Goal: Use online tool/utility: Utilize a website feature to perform a specific function

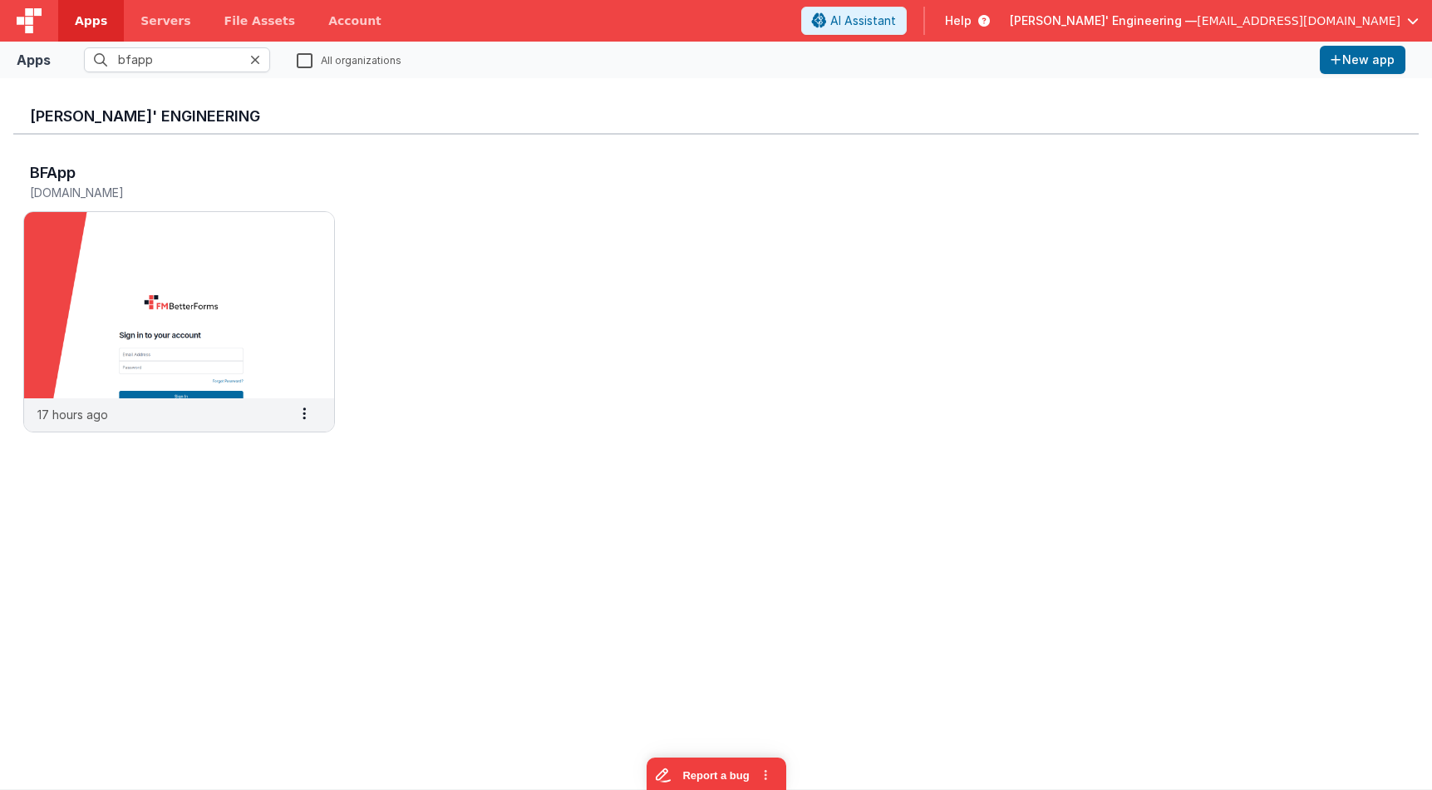
type input "bfapp"
click at [222, 316] on img at bounding box center [179, 305] width 310 height 186
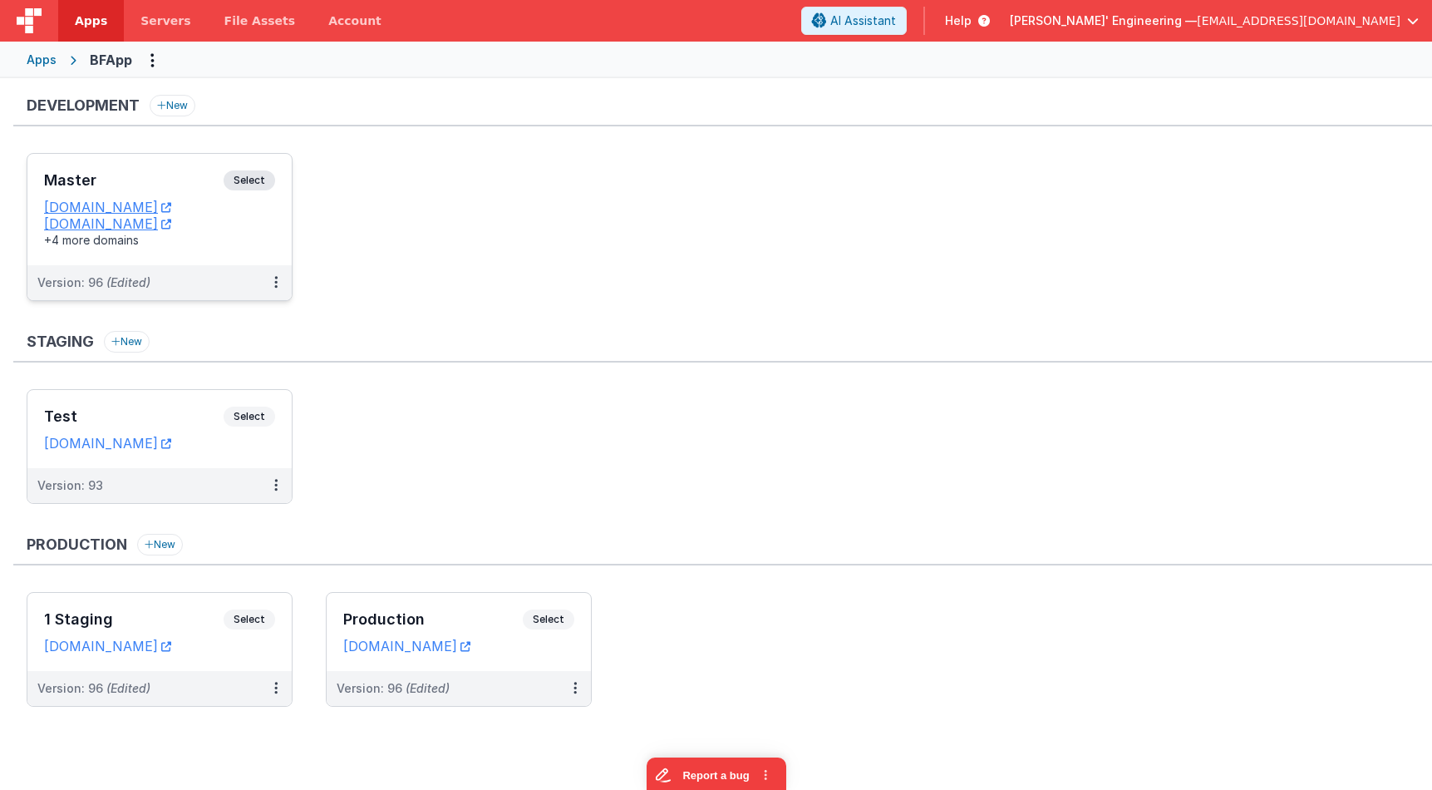
click at [244, 194] on div "Master Select" at bounding box center [159, 184] width 231 height 28
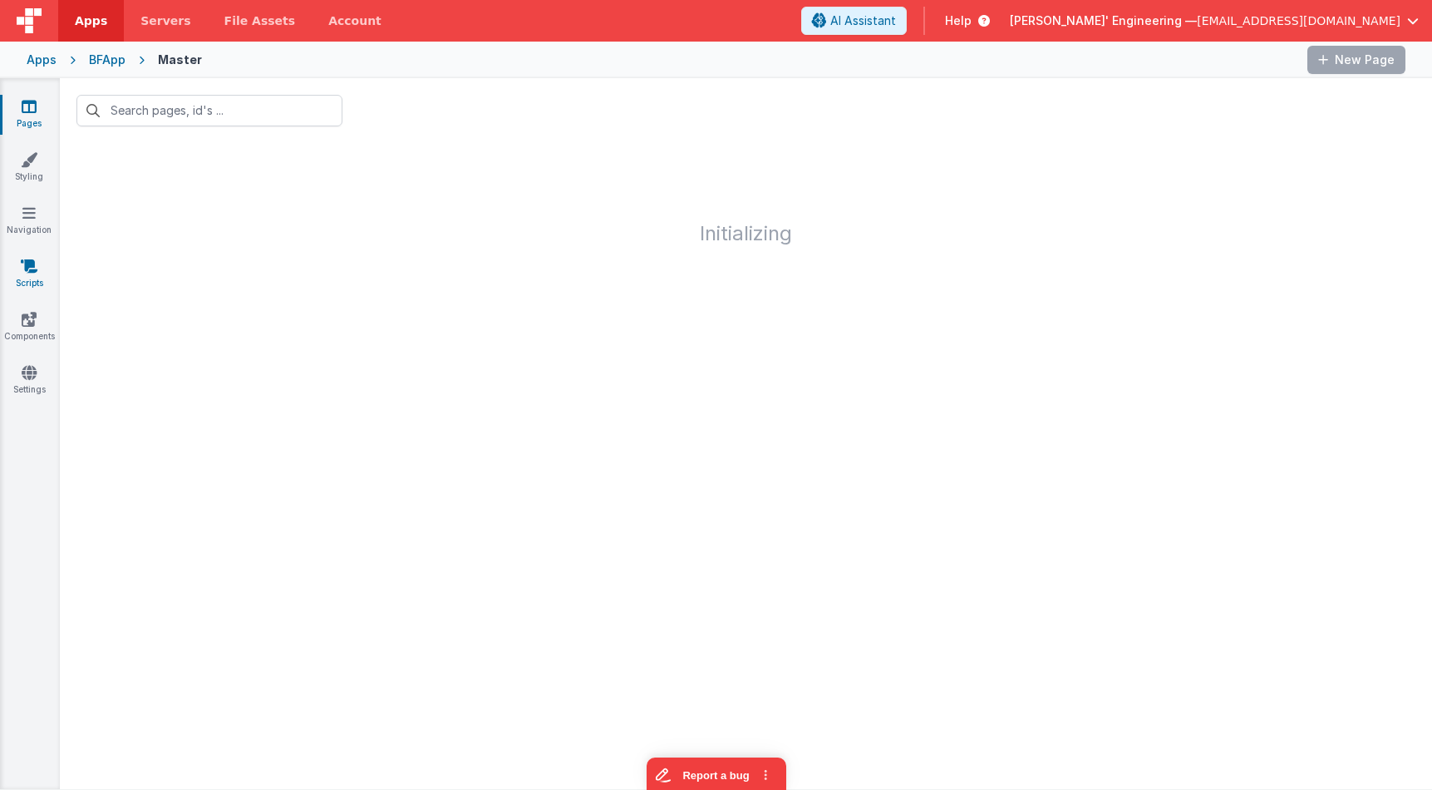
click at [26, 281] on link "Scripts" at bounding box center [29, 274] width 60 height 33
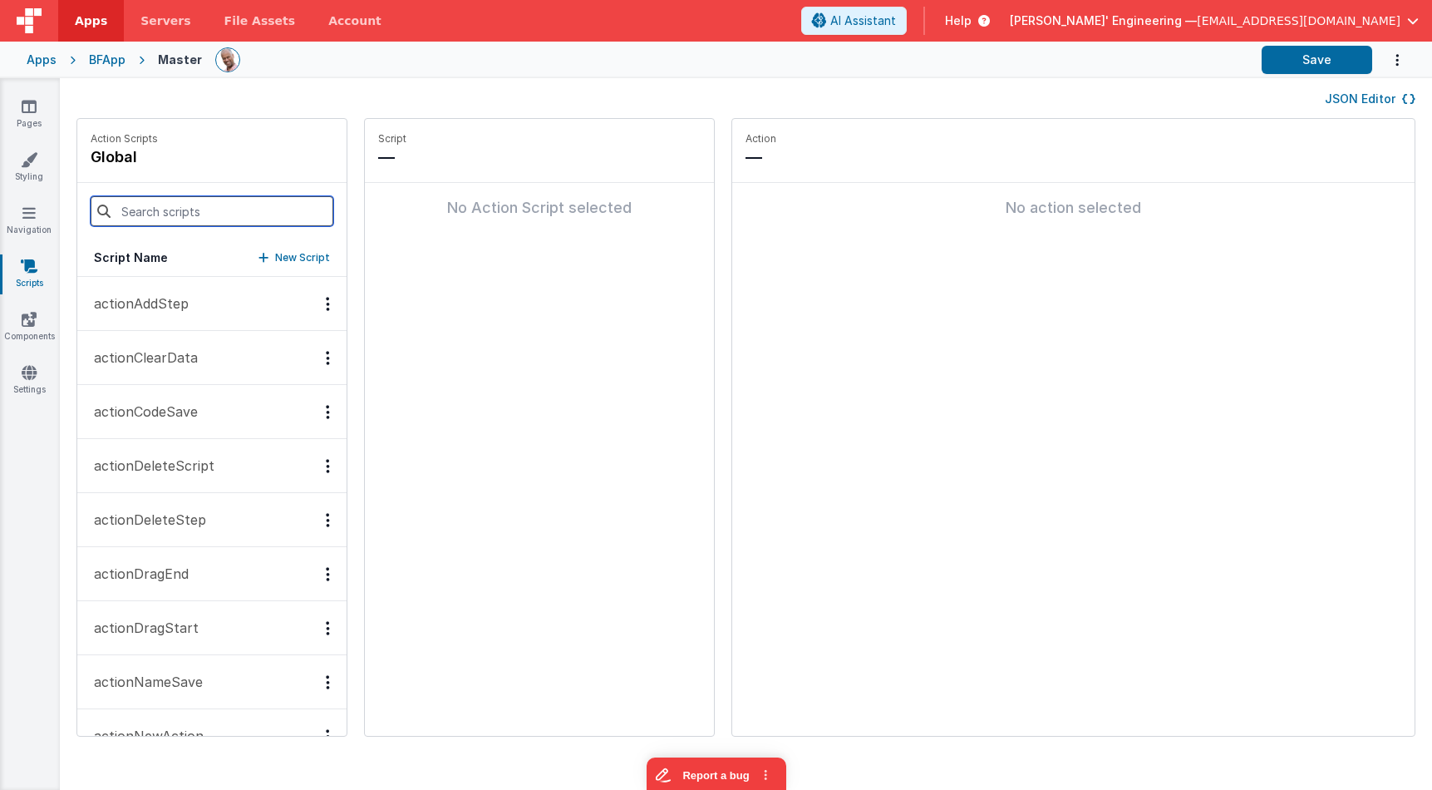
click at [150, 210] on input at bounding box center [212, 211] width 243 height 30
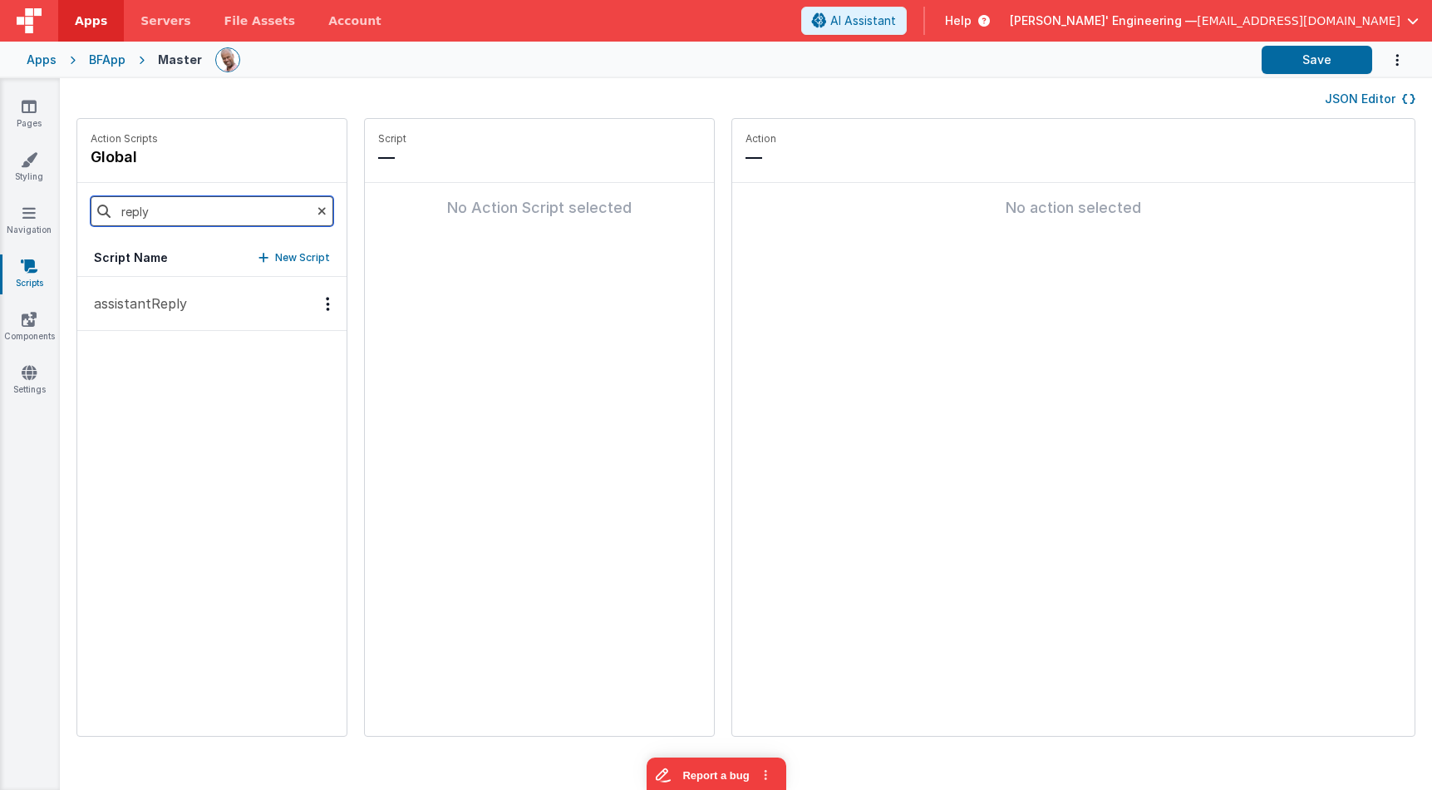
type input "reply"
click at [150, 290] on button "assistantReply" at bounding box center [211, 304] width 269 height 54
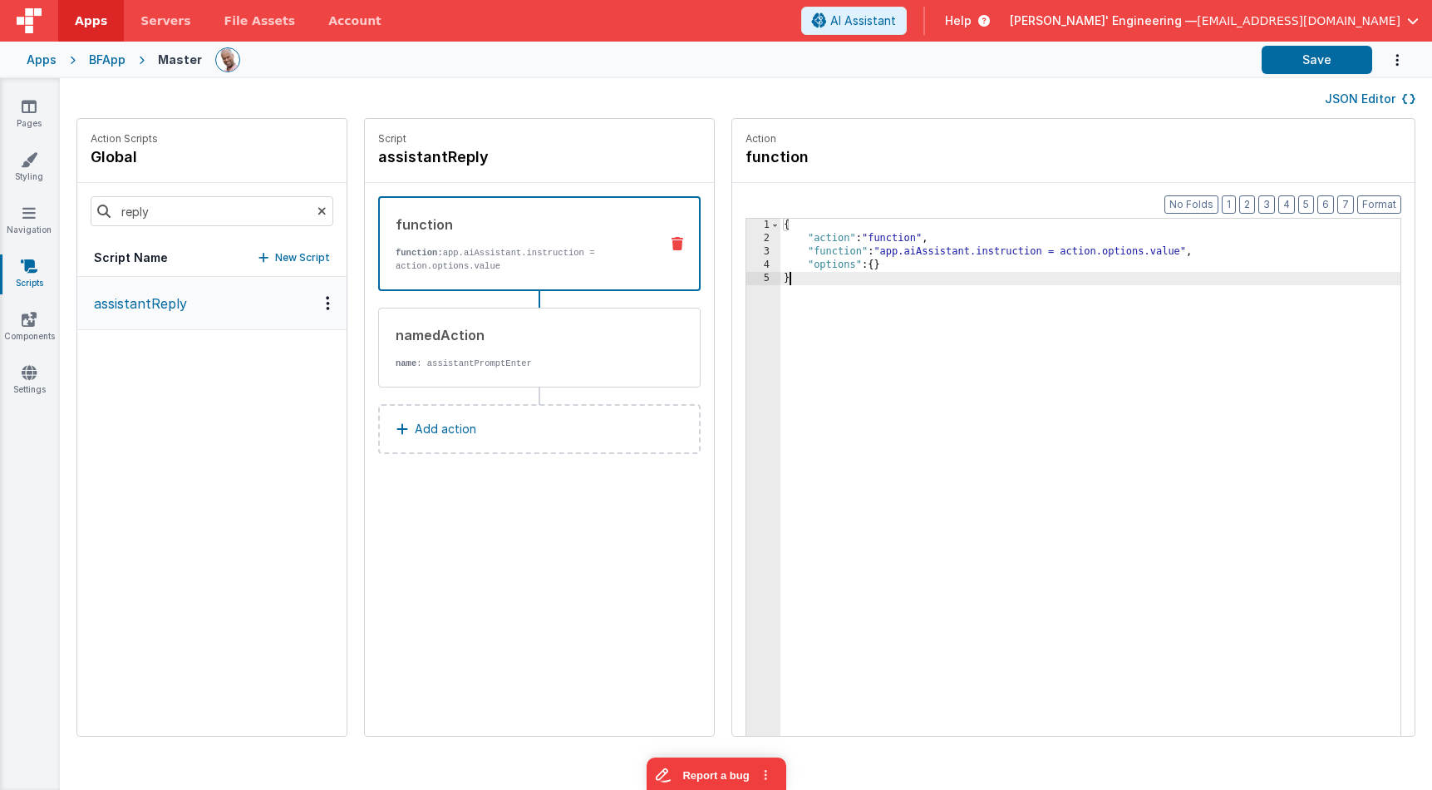
click at [746, 252] on div "3" at bounding box center [763, 251] width 34 height 13
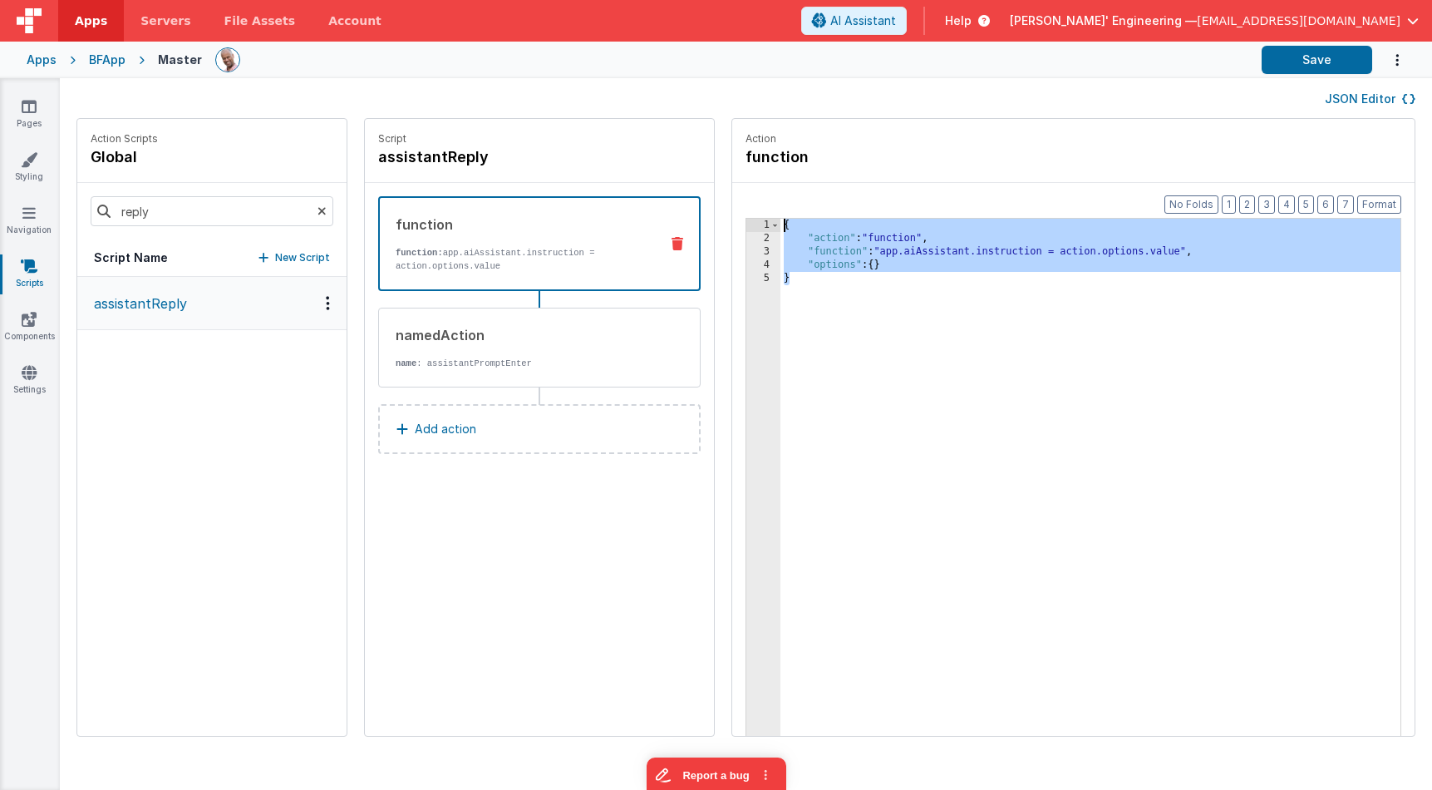
drag, startPoint x: 755, startPoint y: 290, endPoint x: 635, endPoint y: 183, distance: 160.7
click at [665, 160] on div "Action Scripts global reply Script Name New Script assistantReply Script assist…" at bounding box center [746, 435] width 1372 height 635
click at [1417, 119] on div "Action Scripts global reply Script Name New Script assistantReply Script assist…" at bounding box center [746, 435] width 1372 height 635
click at [807, 255] on div "{ "action" : "function" , "function" : "app.aiAssistant.instruction = action.op…" at bounding box center [1114, 516] width 669 height 595
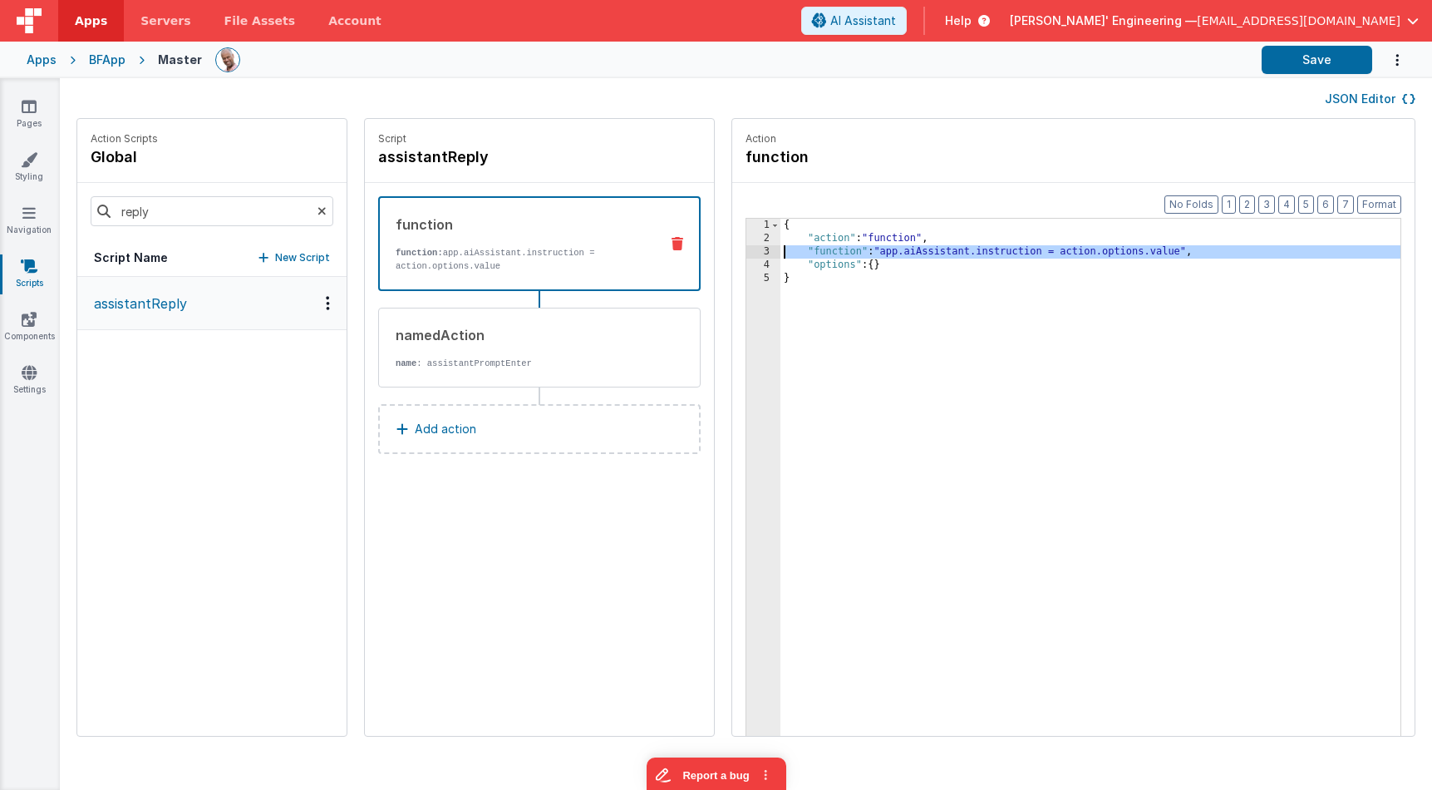
click at [746, 254] on div "3" at bounding box center [763, 251] width 34 height 13
